Goal: Navigation & Orientation: Go to known website

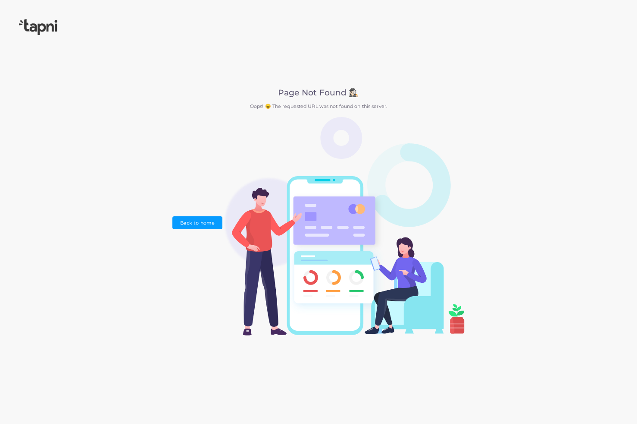
click at [293, 108] on p "Oops! 😖 The requested URL was not found on this server." at bounding box center [319, 106] width 292 height 7
click at [297, 100] on div "Page Not Found 🕵🏻‍♀️ Oops! 😖 The requested URL was not found on this server. Ba…" at bounding box center [319, 212] width 292 height 248
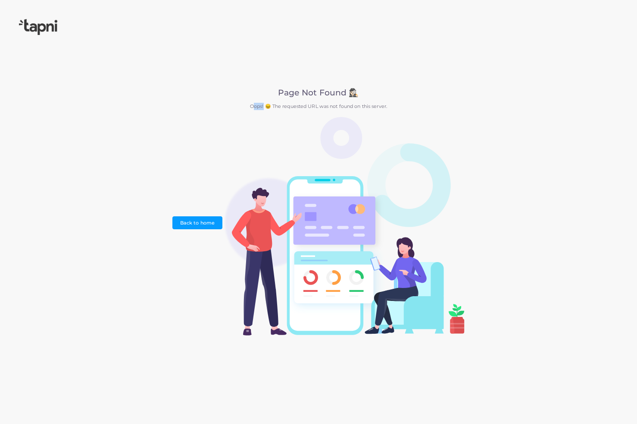
click at [299, 98] on div "Page Not Found 🕵🏻‍♀️ Oops! 😖 The requested URL was not found on this server. Ba…" at bounding box center [319, 212] width 292 height 248
click at [302, 94] on h2 "Page Not Found 🕵🏻‍♀️" at bounding box center [319, 93] width 292 height 10
